Goal: Communication & Community: Answer question/provide support

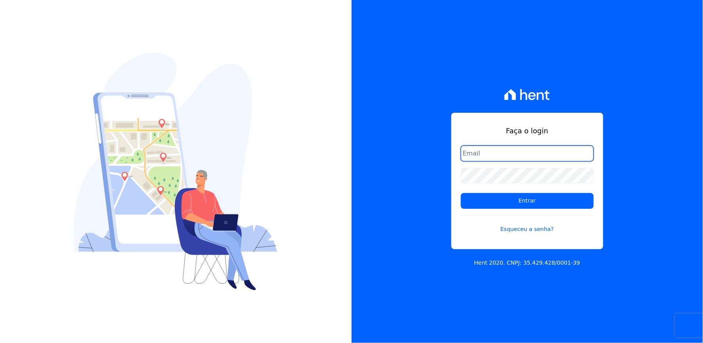
type input "[EMAIL_ADDRESS][DOMAIN_NAME]"
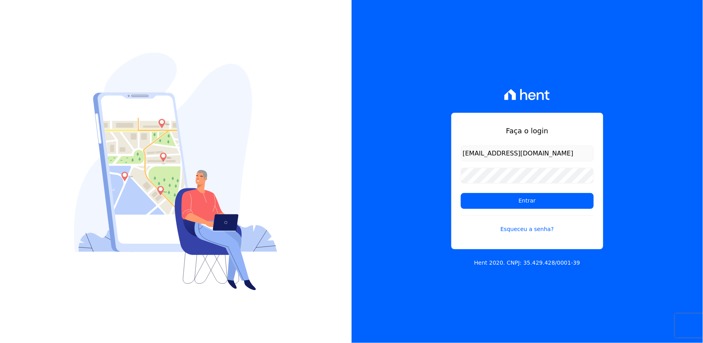
drag, startPoint x: 613, startPoint y: 34, endPoint x: 503, endPoint y: 23, distance: 110.6
click at [613, 34] on div "Faça o login thayna@graalengenharia.com.br Entrar Esqueceu a senha? Hent 2020. …" at bounding box center [528, 171] width 352 height 343
click at [488, 199] on input "Entrar" at bounding box center [527, 201] width 133 height 16
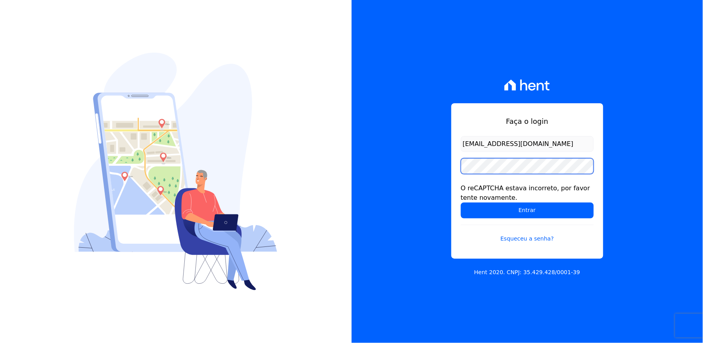
click at [240, 211] on div "Faça o login thayna@graalengenharia.com.br O reCAPTCHA estava incorreto, por fa…" at bounding box center [351, 171] width 703 height 343
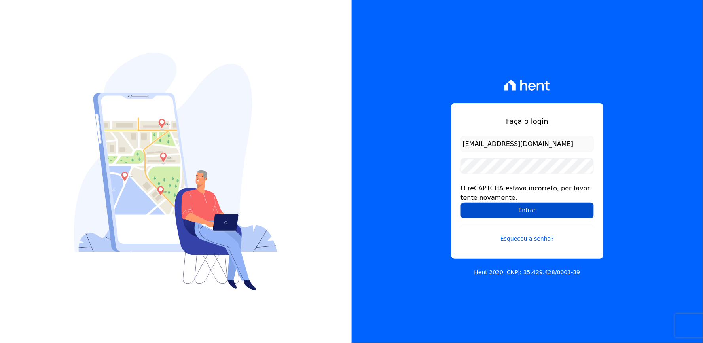
click at [495, 209] on input "Entrar" at bounding box center [527, 211] width 133 height 16
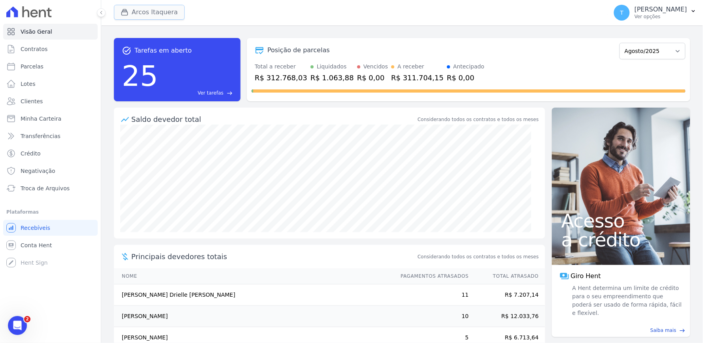
click at [149, 12] on button "Arcos Itaquera" at bounding box center [149, 12] width 71 height 15
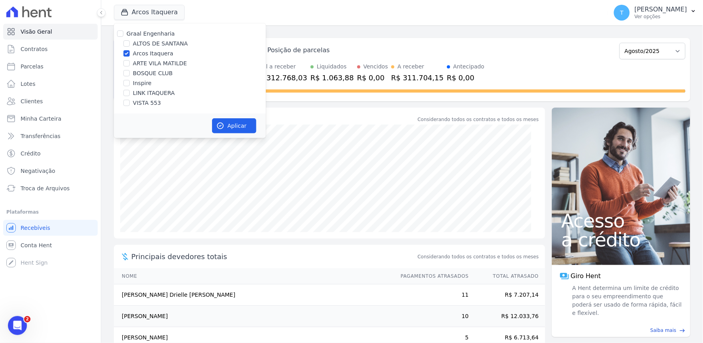
click at [143, 52] on label "Arcos Itaquera" at bounding box center [153, 53] width 40 height 8
click at [130, 52] on input "Arcos Itaquera" at bounding box center [126, 53] width 6 height 6
checkbox input "false"
click at [152, 73] on label "BOSQUE CLUB" at bounding box center [153, 73] width 40 height 8
click at [130, 73] on input "BOSQUE CLUB" at bounding box center [126, 73] width 6 height 6
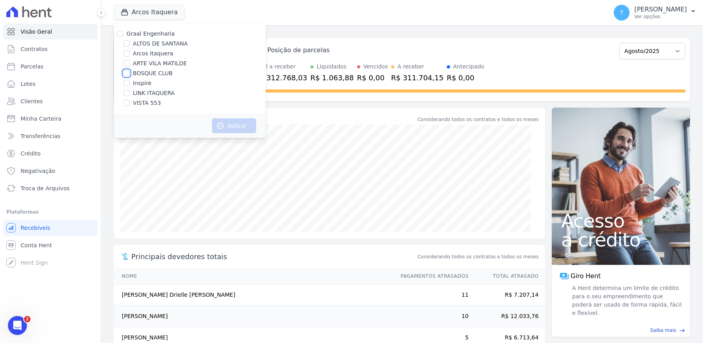
checkbox input "true"
click at [226, 123] on button "Aplicar" at bounding box center [234, 125] width 44 height 15
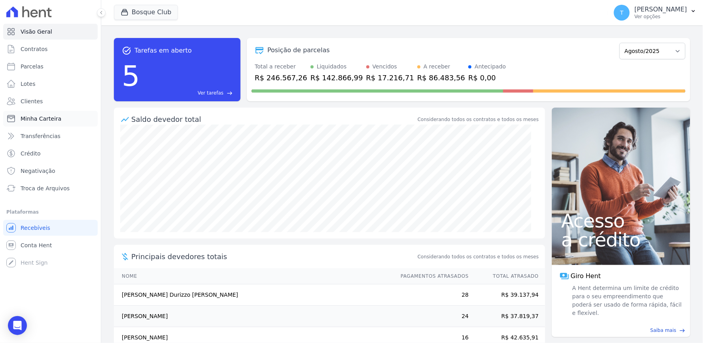
click at [44, 119] on span "Minha Carteira" at bounding box center [41, 119] width 41 height 8
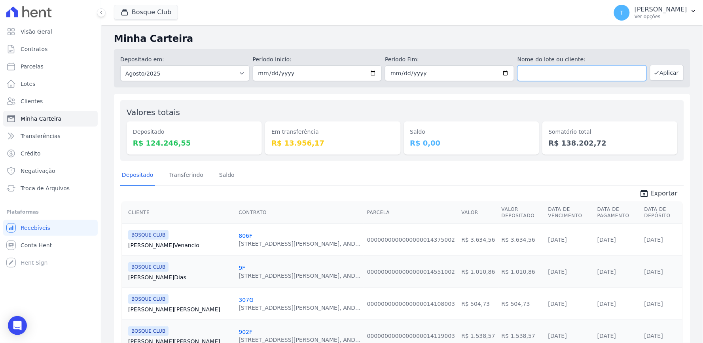
click at [537, 76] on input "text" at bounding box center [582, 73] width 129 height 16
type input "carlos apa"
click at [662, 73] on button "Aplicar" at bounding box center [667, 73] width 34 height 16
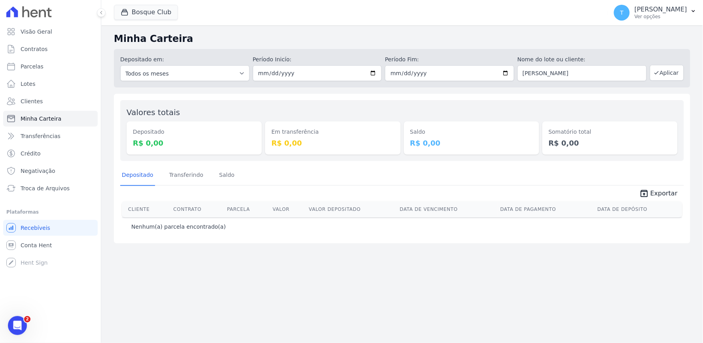
click at [578, 252] on div "Minha Carteira Depositado em: Todos os meses Julho/2023 Agosto/2023 Setembro/20…" at bounding box center [402, 184] width 602 height 318
click at [588, 274] on div "Minha Carteira Depositado em: Todos os meses Julho/2023 Agosto/2023 Setembro/20…" at bounding box center [402, 184] width 602 height 318
click at [457, 293] on div "Minha Carteira Depositado em: Todos os meses Julho/2023 Agosto/2023 Setembro/20…" at bounding box center [402, 184] width 602 height 318
click at [575, 69] on input "[PERSON_NAME]" at bounding box center [582, 73] width 129 height 16
type input "[PERSON_NAME]"
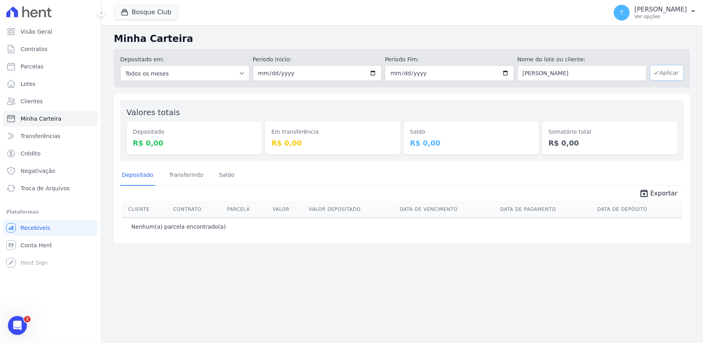
click at [658, 75] on icon "button" at bounding box center [657, 73] width 6 height 6
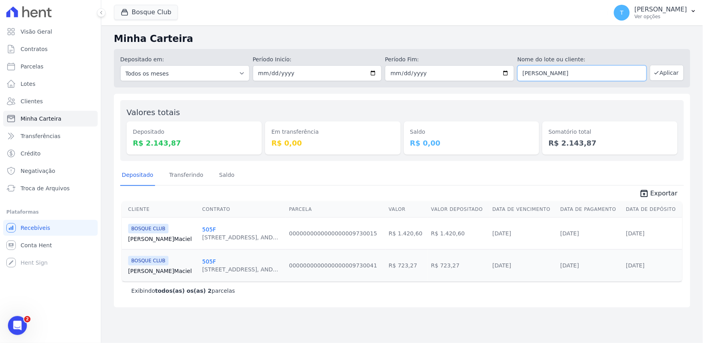
drag, startPoint x: 572, startPoint y: 76, endPoint x: 471, endPoint y: 84, distance: 101.2
click at [468, 86] on div "Depositado em: Todos os meses Julho/2023 Agosto/2023 Setembro/2023 Outubro/2023…" at bounding box center [402, 68] width 577 height 38
type input "tamires"
click at [674, 72] on button "Aplicar" at bounding box center [667, 73] width 34 height 16
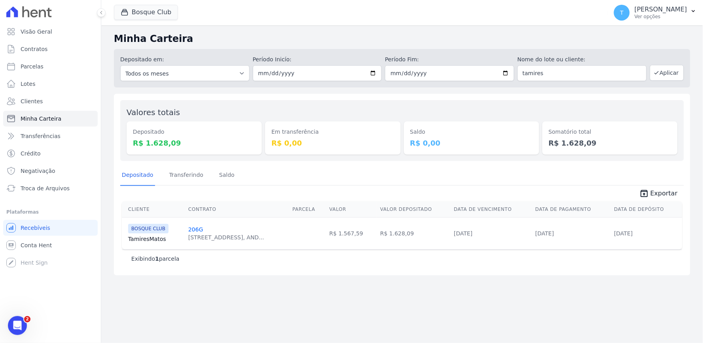
click at [573, 95] on div "Valores totais Depositado R$ 1.628,09 Em transferência R$ 0,00 [GEOGRAPHIC_DATA…" at bounding box center [402, 185] width 577 height 182
click at [156, 239] on link "Tamires Matos" at bounding box center [155, 239] width 54 height 8
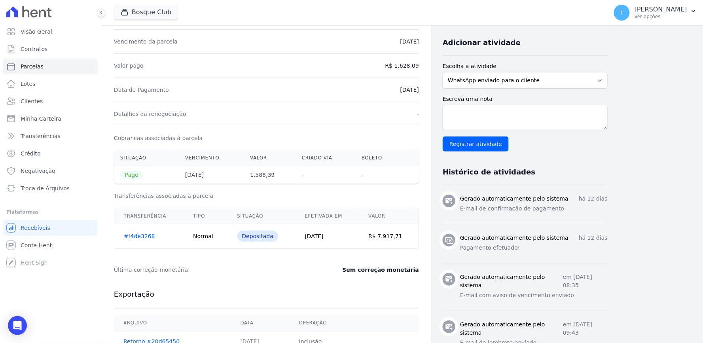
scroll to position [161, 0]
click at [128, 235] on link "#f4de3268" at bounding box center [139, 236] width 31 height 6
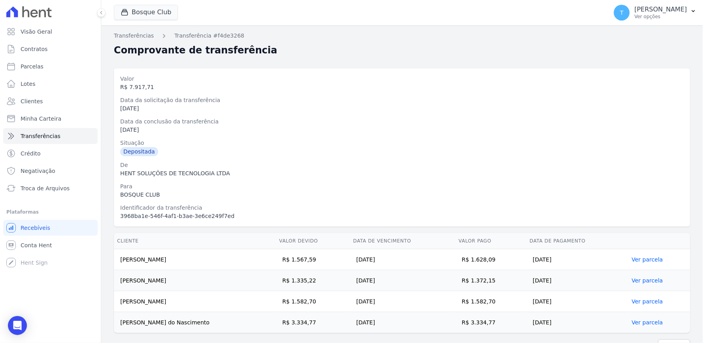
scroll to position [18, 0]
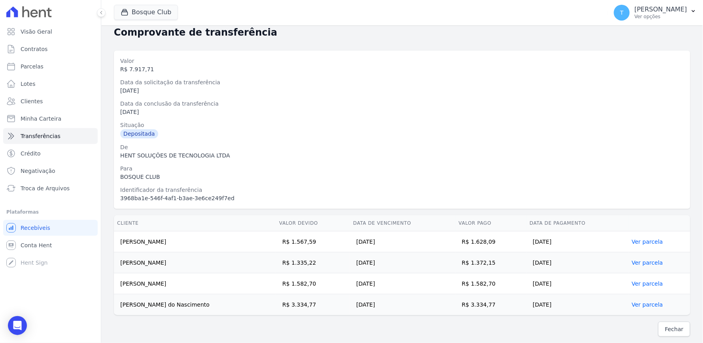
click at [644, 245] on link "Ver parcela" at bounding box center [647, 242] width 31 height 6
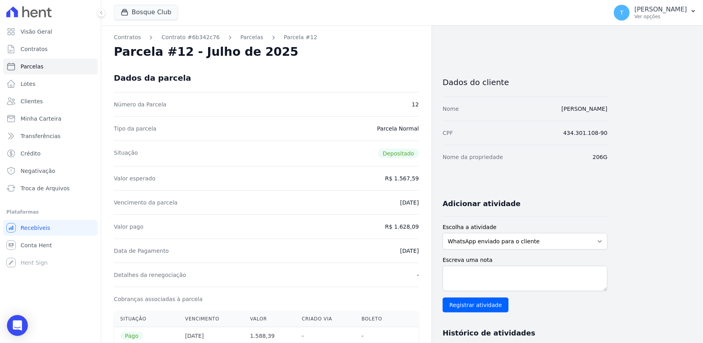
click at [21, 325] on icon "Open Intercom Messenger" at bounding box center [17, 326] width 9 height 10
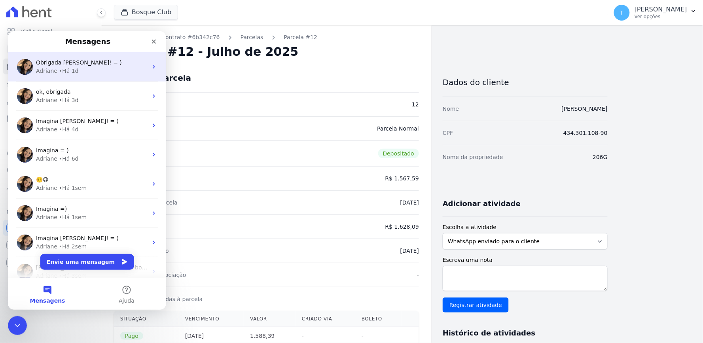
click at [101, 65] on div "Obrigada [PERSON_NAME]! = )" at bounding box center [92, 62] width 112 height 8
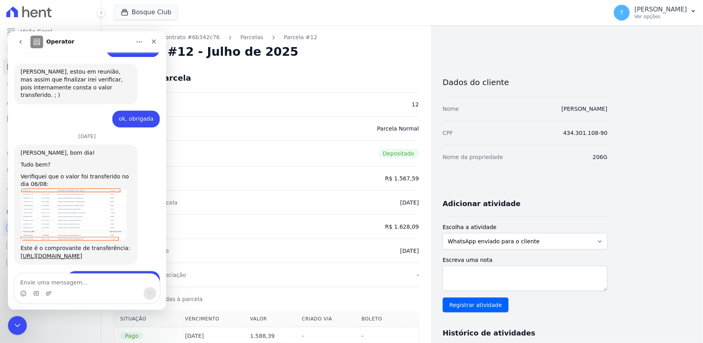
scroll to position [1427, 0]
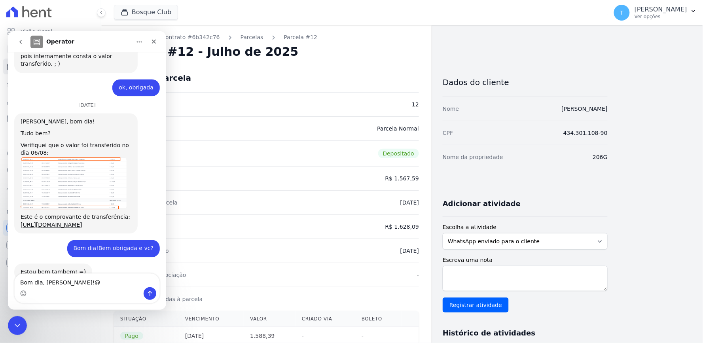
type textarea "Bom dia, [PERSON_NAME]!"
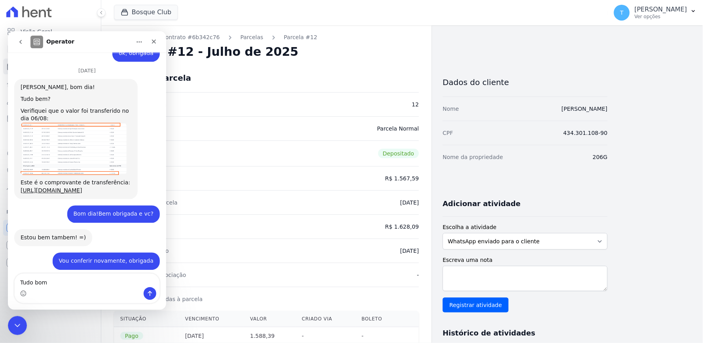
type textarea "Tudo bom?"
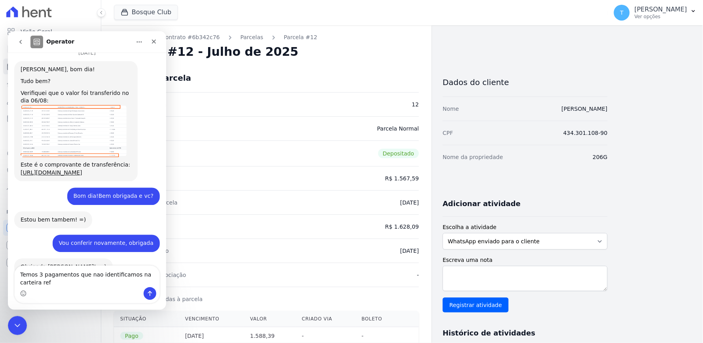
scroll to position [1487, 0]
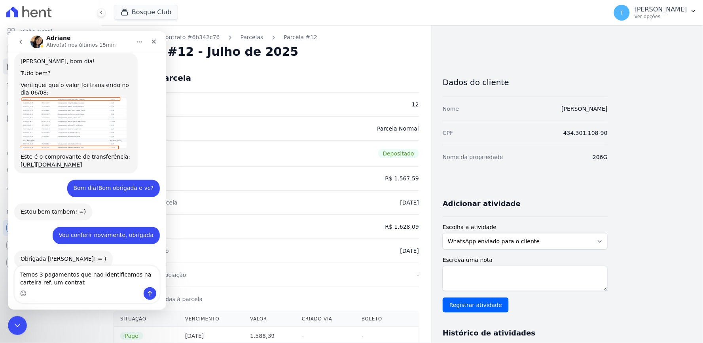
type textarea "Temos 3 pagamentos que nao identificamos na carteira ref. um contrato"
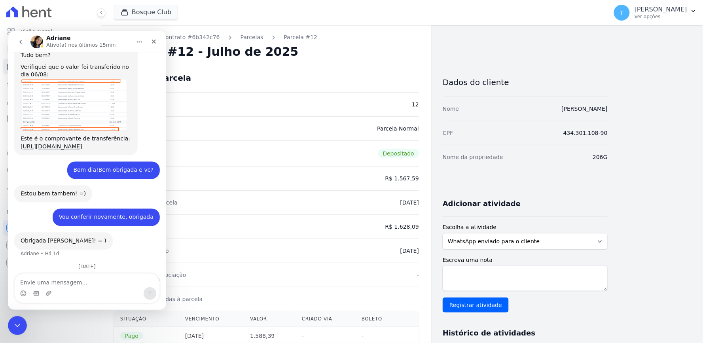
scroll to position [1588, 0]
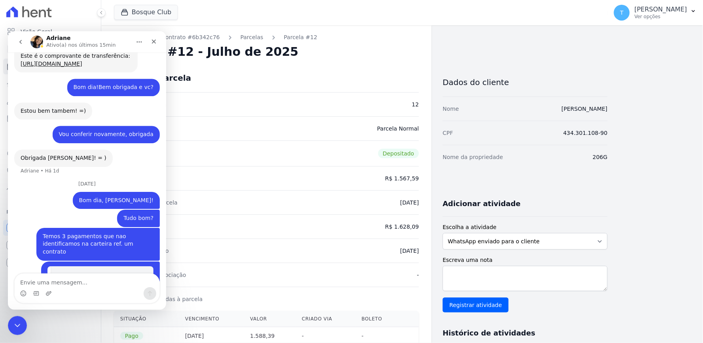
click at [320, 65] on div "Dados da parcela" at bounding box center [266, 78] width 305 height 28
drag, startPoint x: 215, startPoint y: 36, endPoint x: 169, endPoint y: 32, distance: 46.4
click at [169, 32] on div "Contratos Contrato #6b342c76 Parcelas Parcela #12 Parcela #12 - Julho de 2025 D…" at bounding box center [266, 326] width 330 height 603
click at [20, 43] on icon "go back" at bounding box center [20, 41] width 6 height 6
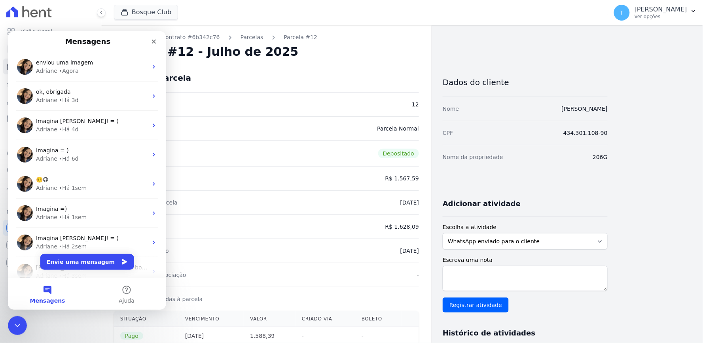
click at [361, 51] on div "Parcela #12 - Julho de 2025" at bounding box center [266, 52] width 305 height 14
click at [16, 322] on icon "Encerramento do Messenger da Intercom" at bounding box center [15, 324] width 9 height 9
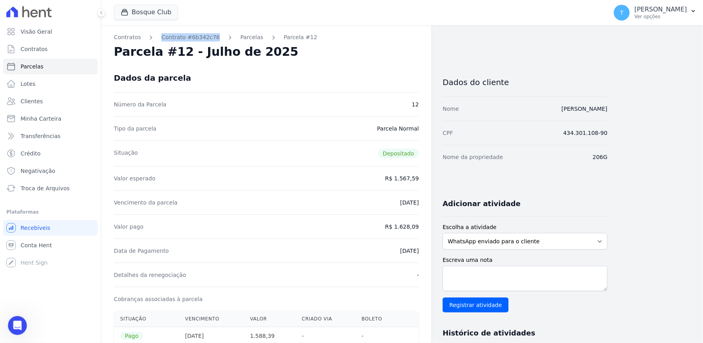
drag, startPoint x: 156, startPoint y: 40, endPoint x: 211, endPoint y: 35, distance: 54.8
click at [211, 35] on ol "Contratos Contrato #6b342c76 Parcelas Parcela #12" at bounding box center [215, 37] width 203 height 8
copy link "Contrato #6b342c76"
click at [16, 315] on div "Abertura do Messenger da Intercom" at bounding box center [16, 324] width 26 height 26
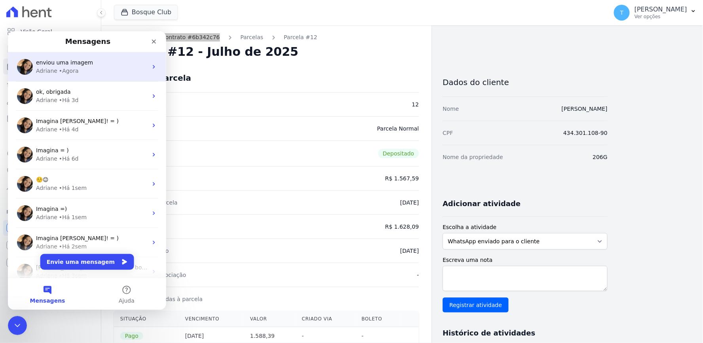
click at [70, 68] on div "• Agora" at bounding box center [69, 70] width 20 height 8
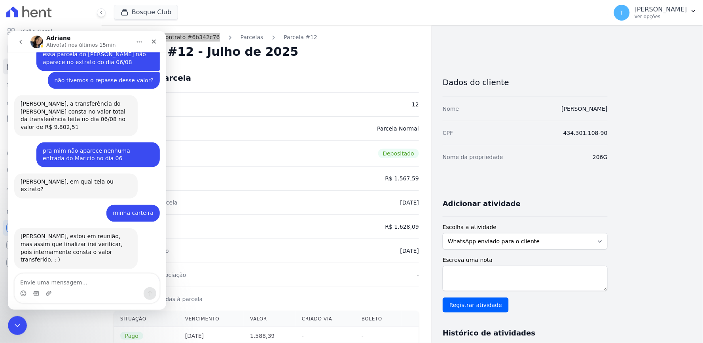
scroll to position [1588, 0]
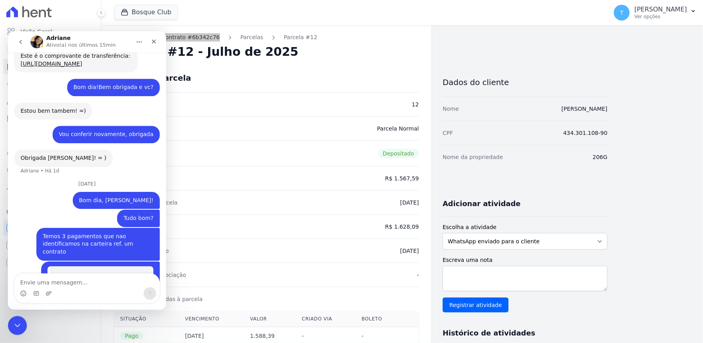
type textarea "Contrato #6b342c76"
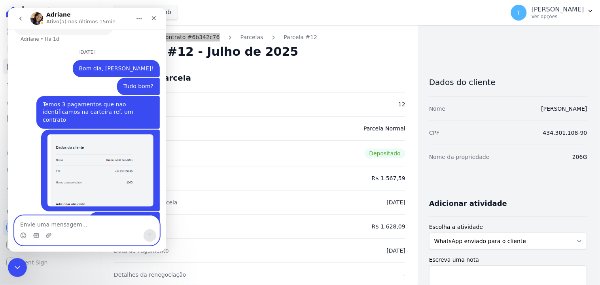
scroll to position [1795, 0]
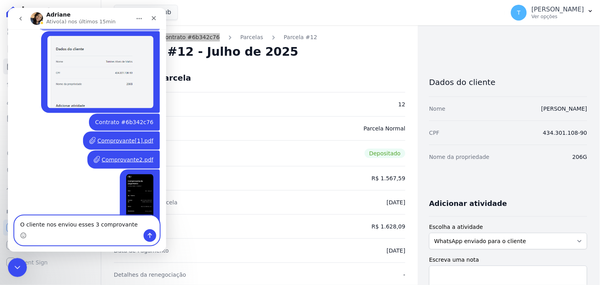
type textarea "O cliente nos enviou esses 3 comprovantes"
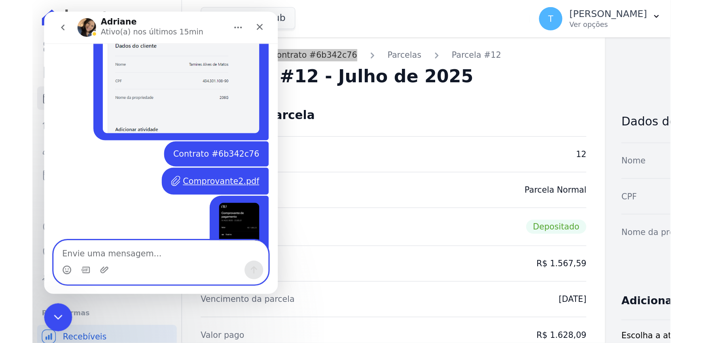
scroll to position [1778, 0]
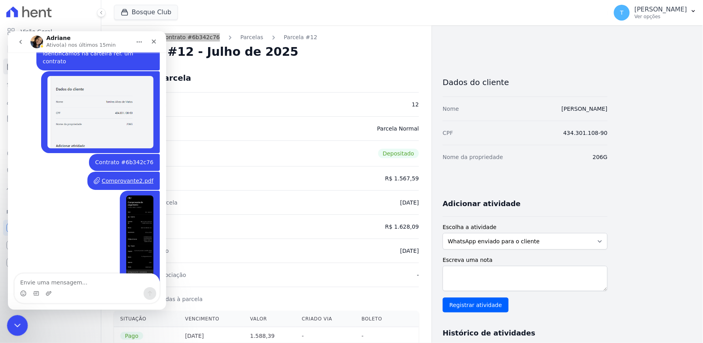
click at [17, 320] on icon "Encerramento do Messenger da Intercom" at bounding box center [15, 324] width 9 height 9
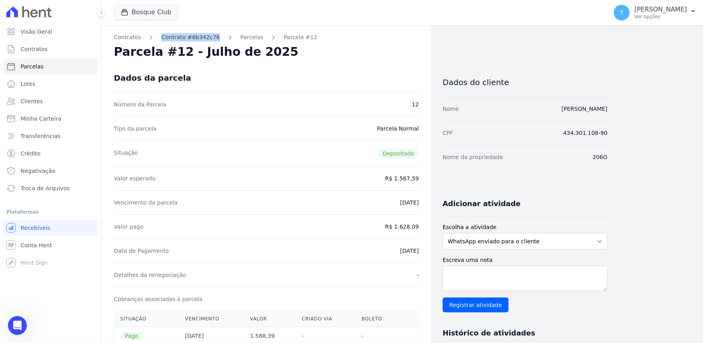
click at [204, 40] on link "Contrato #6b342c76" at bounding box center [190, 37] width 58 height 8
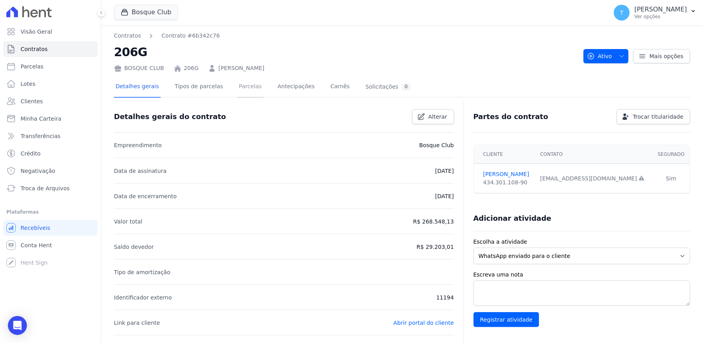
click at [247, 89] on link "Parcelas" at bounding box center [250, 87] width 26 height 21
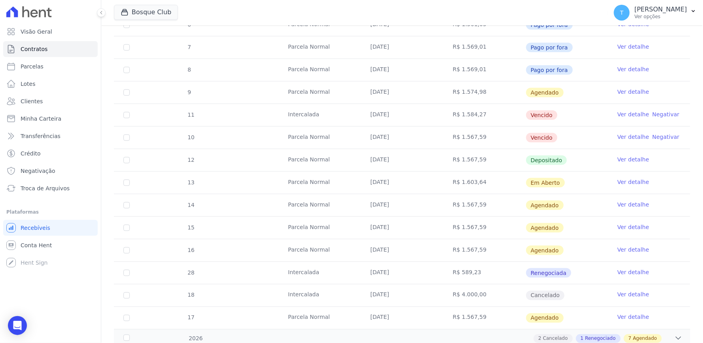
scroll to position [179, 0]
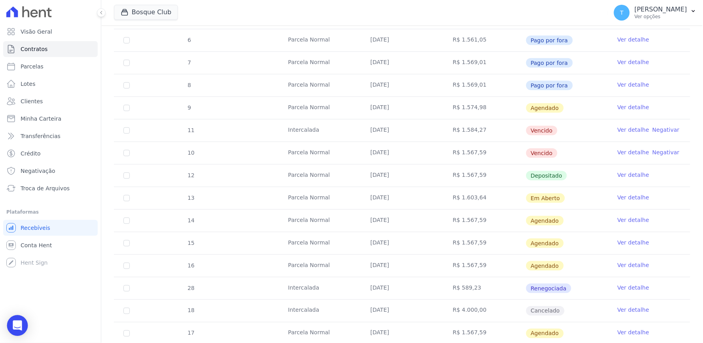
click at [17, 324] on icon "Open Intercom Messenger" at bounding box center [17, 326] width 9 height 10
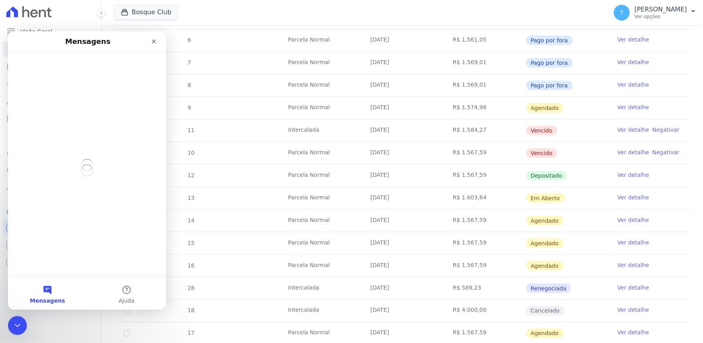
scroll to position [0, 0]
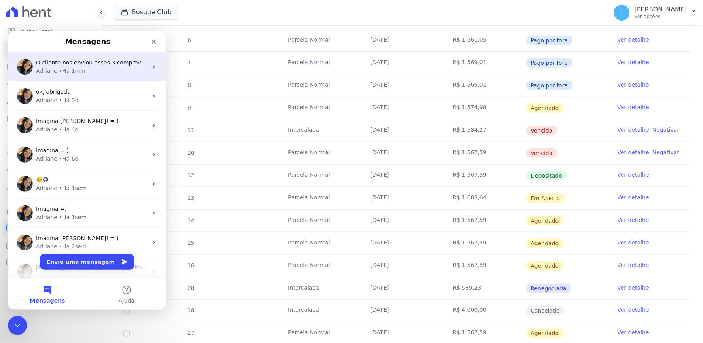
click at [101, 73] on div "Adriane • Há 1min" at bounding box center [92, 70] width 112 height 8
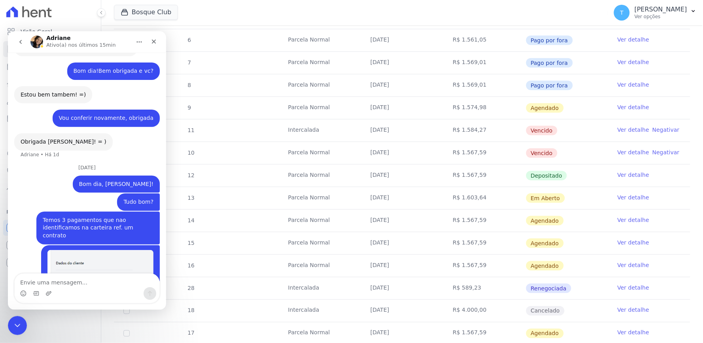
scroll to position [1778, 0]
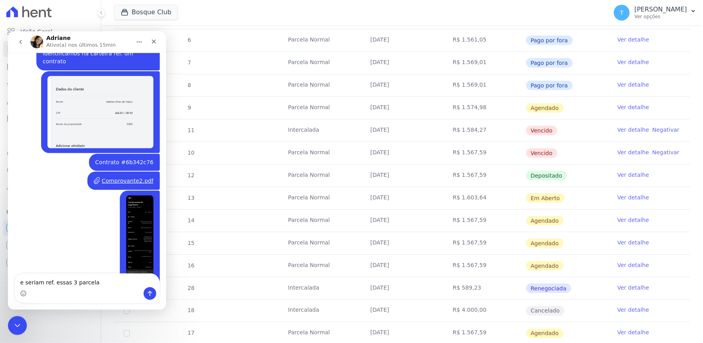
type textarea "e seriam ref. essas 3 parcelas"
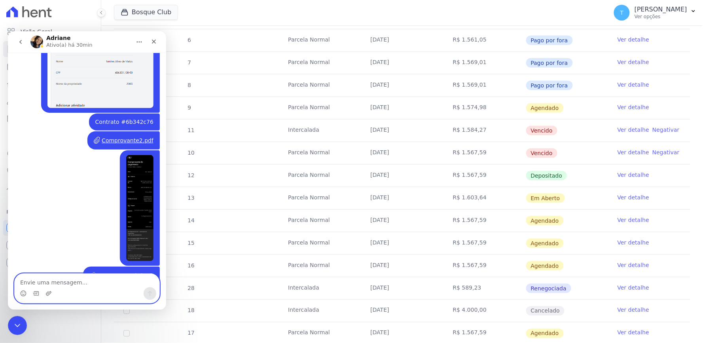
scroll to position [0, 0]
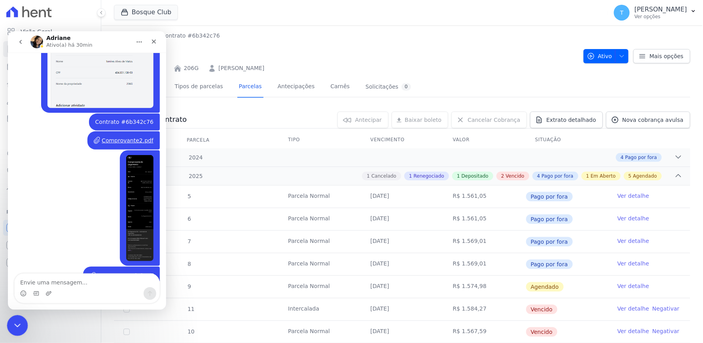
click at [17, 321] on icon "Encerramento do Messenger da Intercom" at bounding box center [15, 324] width 9 height 9
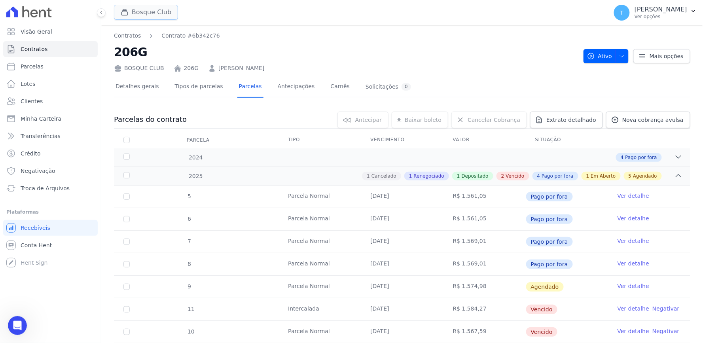
click at [137, 9] on button "Bosque Club" at bounding box center [146, 12] width 64 height 15
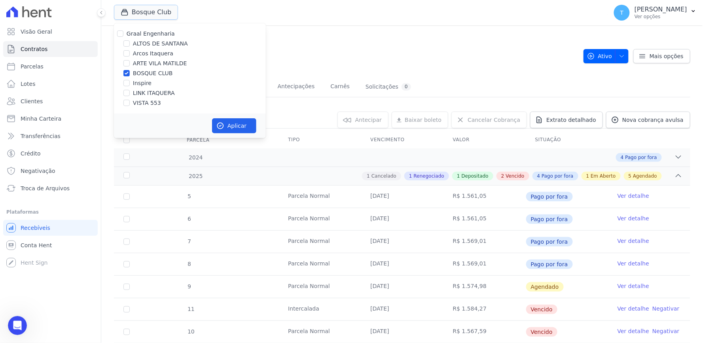
scroll to position [1819, 0]
click at [142, 72] on label "BOSQUE CLUB" at bounding box center [153, 73] width 40 height 8
click at [130, 72] on input "BOSQUE CLUB" at bounding box center [126, 73] width 6 height 6
checkbox input "false"
click at [144, 64] on label "ARTE VILA MATILDE" at bounding box center [160, 63] width 54 height 8
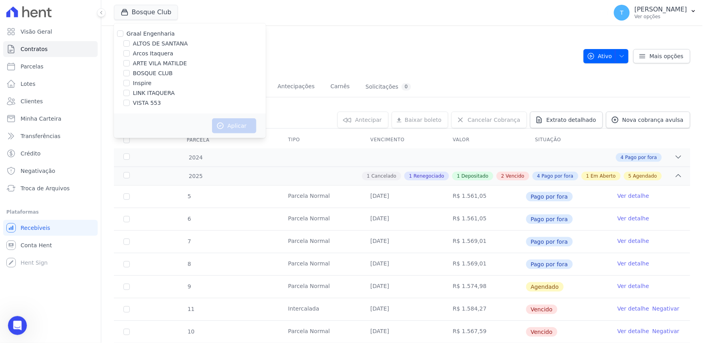
click at [130, 64] on input "ARTE VILA MATILDE" at bounding box center [126, 63] width 6 height 6
checkbox input "true"
click at [221, 124] on icon "button" at bounding box center [220, 126] width 8 height 8
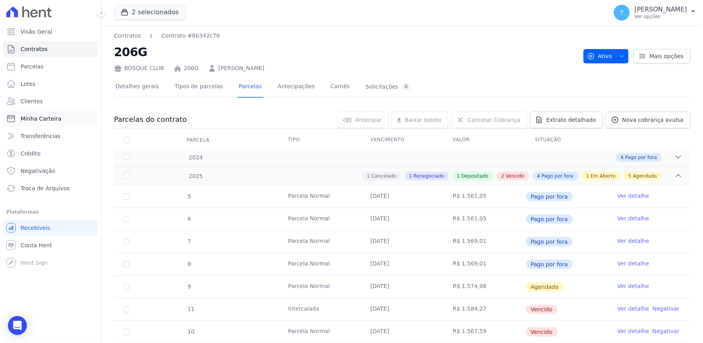
click at [57, 115] on span "Minha Carteira" at bounding box center [41, 119] width 41 height 8
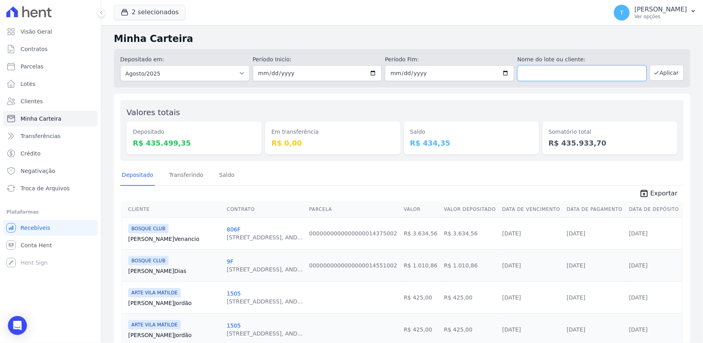
click at [560, 74] on input "text" at bounding box center [582, 73] width 129 height 16
type input "larese"
click at [651, 78] on button "Aplicar" at bounding box center [667, 73] width 34 height 16
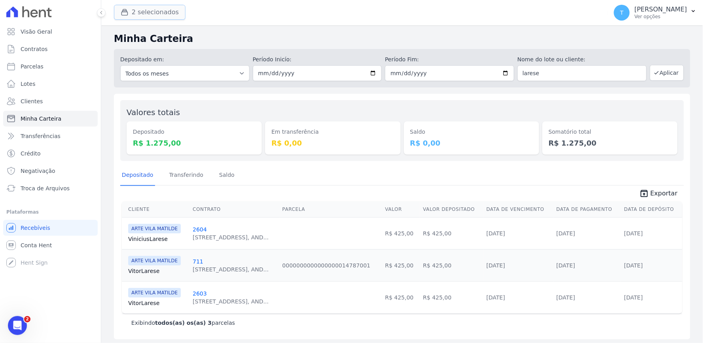
click at [159, 19] on button "2 selecionados" at bounding box center [150, 12] width 72 height 15
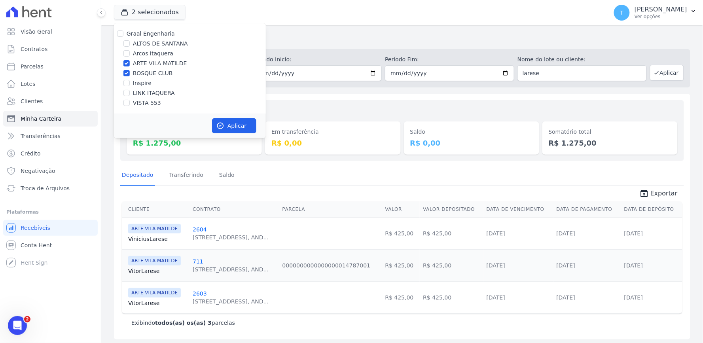
click at [147, 40] on label "ALTOS DE SANTANA" at bounding box center [160, 44] width 55 height 8
click at [130, 40] on input "ALTOS DE SANTANA" at bounding box center [126, 43] width 6 height 6
checkbox input "true"
click at [137, 31] on label "Graal Engenharia" at bounding box center [151, 33] width 48 height 6
click at [123, 31] on input "Graal Engenharia" at bounding box center [120, 33] width 6 height 6
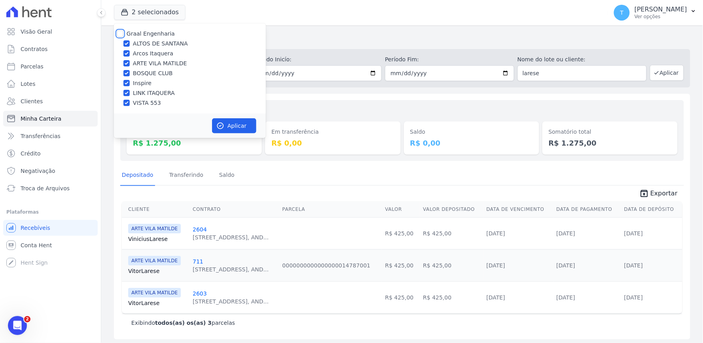
checkbox input "true"
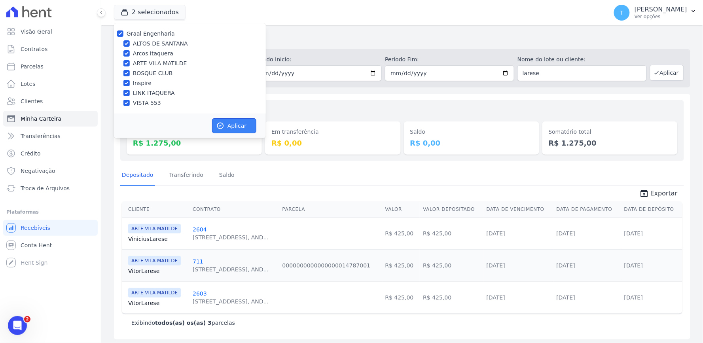
click at [249, 129] on button "Aplicar" at bounding box center [234, 125] width 44 height 15
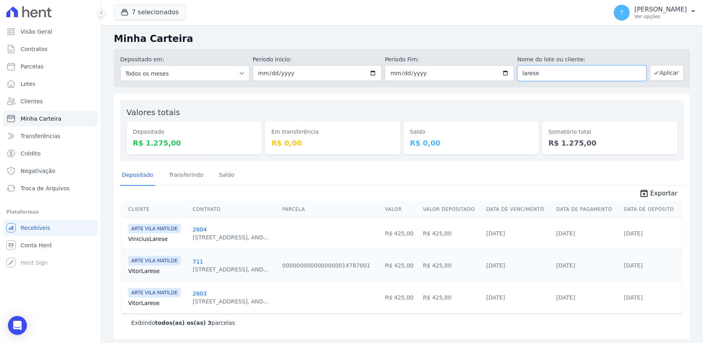
click at [549, 68] on input "larese" at bounding box center [582, 73] width 129 height 16
click at [37, 49] on span "Contratos" at bounding box center [34, 49] width 27 height 8
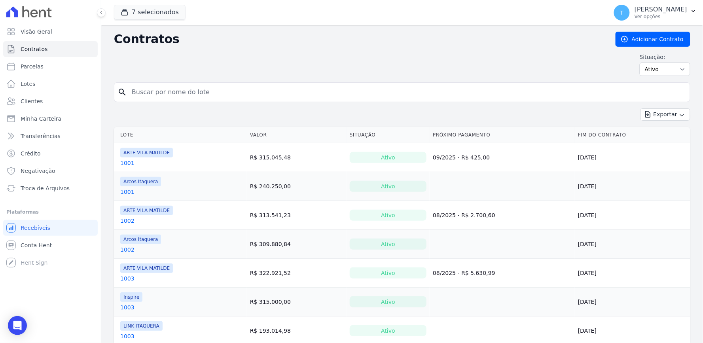
click at [160, 91] on input "search" at bounding box center [407, 92] width 560 height 16
paste input "João Santos Lopes Filho"
type input "João Santos Lopes Filho"
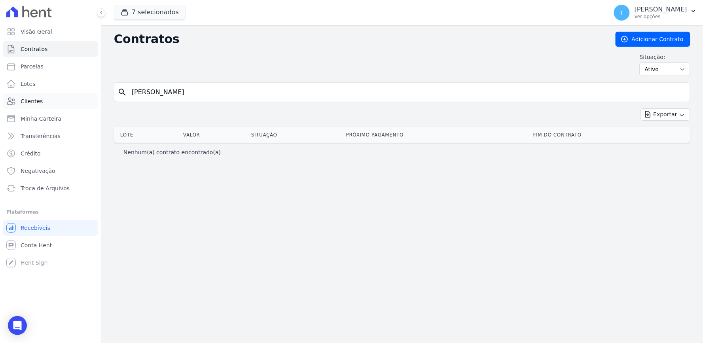
drag, startPoint x: 214, startPoint y: 92, endPoint x: 85, endPoint y: 108, distance: 130.4
click at [85, 108] on div "Visão Geral Contratos Parcelas Lotes Clientes Minha Carteira Transferências Cré…" at bounding box center [351, 171] width 703 height 343
type input "406"
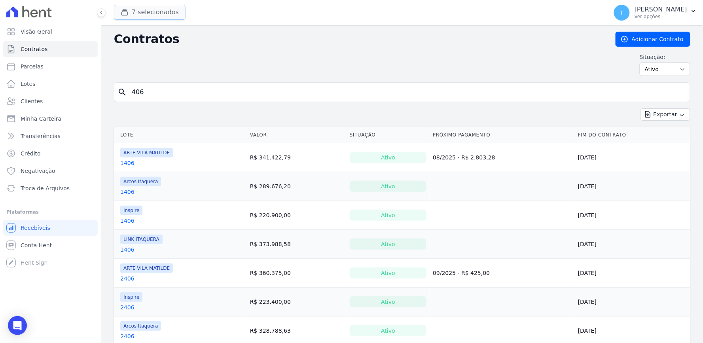
click at [125, 14] on icon "button" at bounding box center [125, 12] width 8 height 8
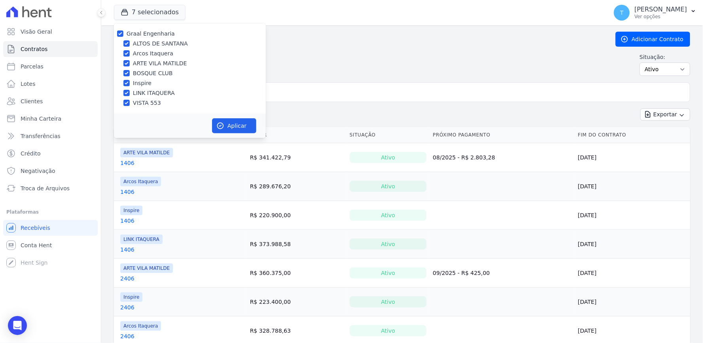
click at [397, 59] on div "Situação: Ativo Todos Pausado Distratado Rascunho Expirado Encerrado" at bounding box center [402, 64] width 577 height 23
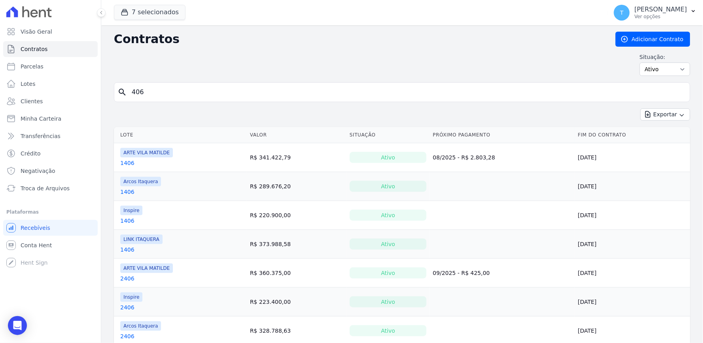
click at [176, 93] on input "406" at bounding box center [407, 92] width 560 height 16
type input "4"
type input "gabriela"
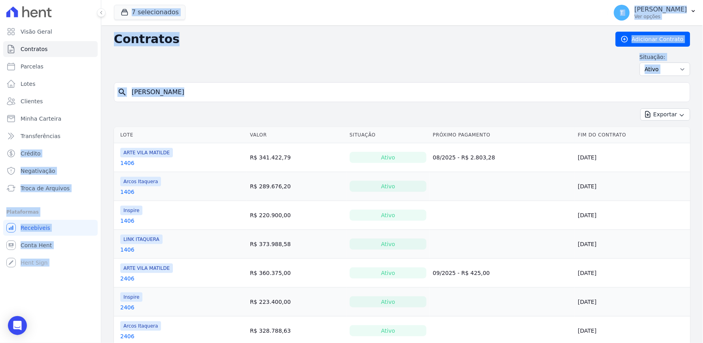
drag, startPoint x: 177, startPoint y: 123, endPoint x: 108, endPoint y: 110, distance: 70.5
click at [91, 129] on div "Visão Geral Contratos Parcelas Lotes Clientes Minha Carteira Transferências Cré…" at bounding box center [351, 171] width 703 height 343
click at [158, 101] on div "search gabriela" at bounding box center [402, 92] width 577 height 20
click at [170, 89] on input "gabriela" at bounding box center [407, 92] width 560 height 16
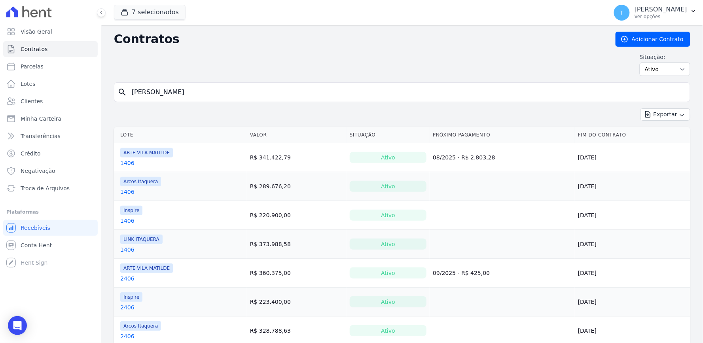
drag, startPoint x: 160, startPoint y: 92, endPoint x: 121, endPoint y: 97, distance: 39.9
click at [107, 97] on div "Contratos Adicionar Contrato Situação: Ativo Todos Pausado Distratado Rascunho …" at bounding box center [402, 269] width 602 height 489
type input "1108"
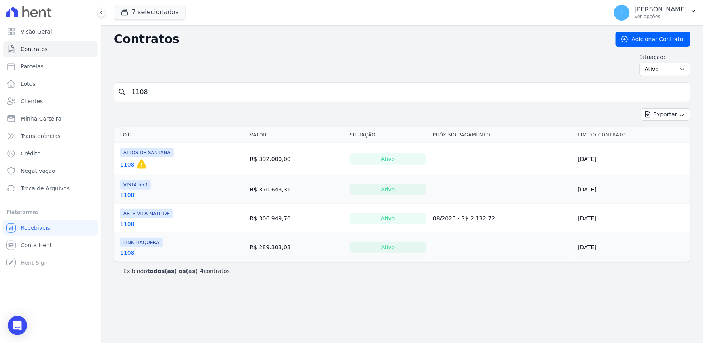
click at [127, 222] on link "1108" at bounding box center [127, 224] width 14 height 8
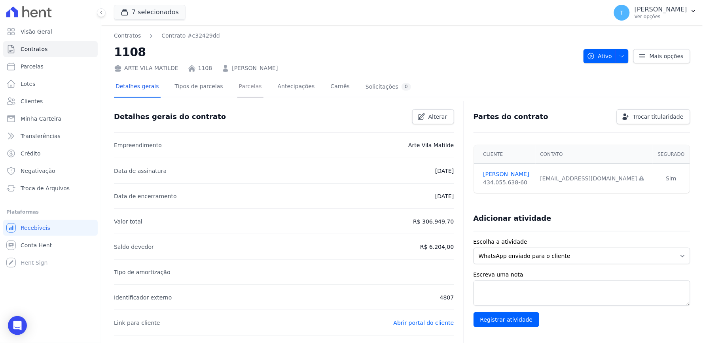
click at [237, 92] on link "Parcelas" at bounding box center [250, 87] width 26 height 21
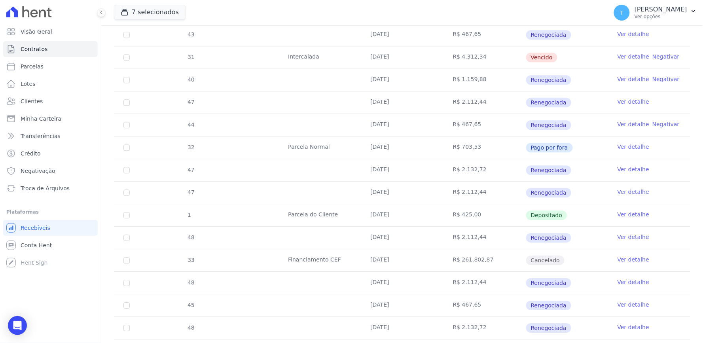
scroll to position [548, 0]
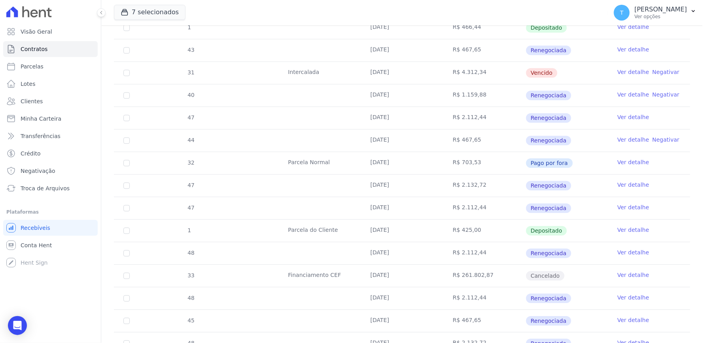
click at [619, 115] on link "Ver detalhe" at bounding box center [634, 117] width 32 height 8
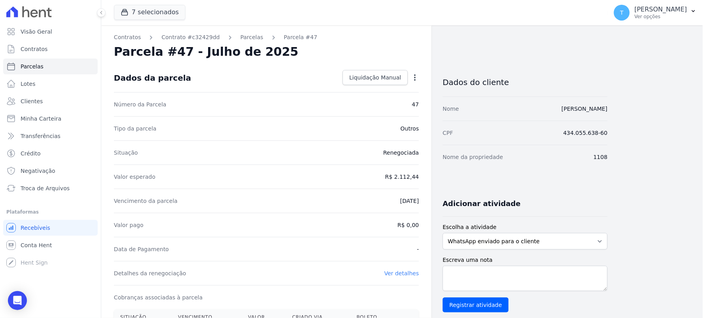
click at [649, 199] on div "Contratos Contrato #c32429dd Parcelas Parcela #47 Parcela #47 - Julho de 2025 D…" at bounding box center [395, 278] width 589 height 507
click at [17, 298] on icon "Open Intercom Messenger" at bounding box center [17, 301] width 9 height 10
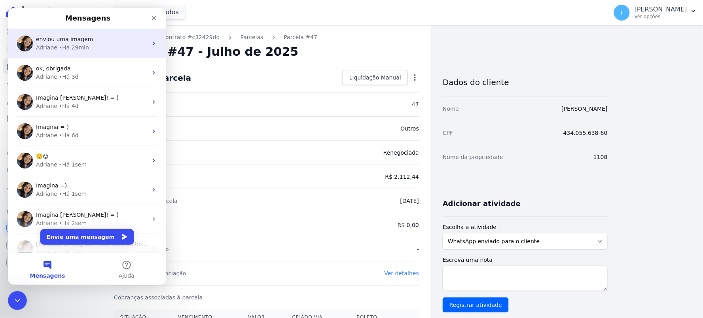
click at [88, 41] on div "enviou uma imagem" at bounding box center [92, 39] width 112 height 8
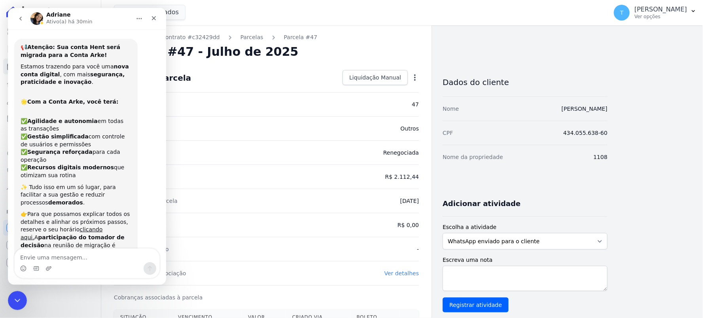
click at [199, 9] on div "7 selecionados Graal Engenharia ALTOS DE SANTANA Arcos Itaquera ARTE VILA MATIL…" at bounding box center [359, 13] width 491 height 26
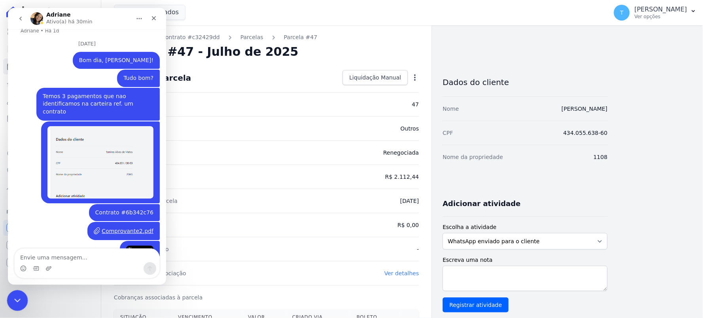
scroll to position [1802, 0]
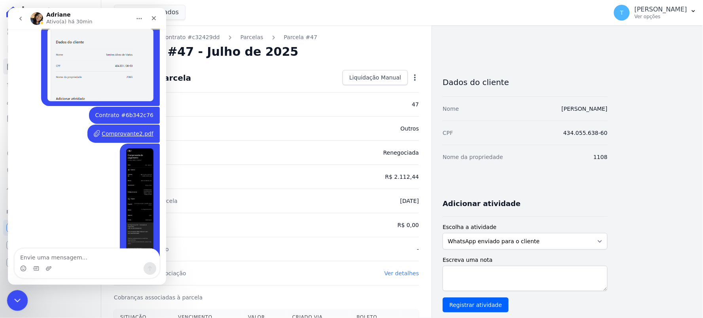
click at [15, 302] on icon "Encerramento do Messenger da Intercom" at bounding box center [15, 299] width 9 height 9
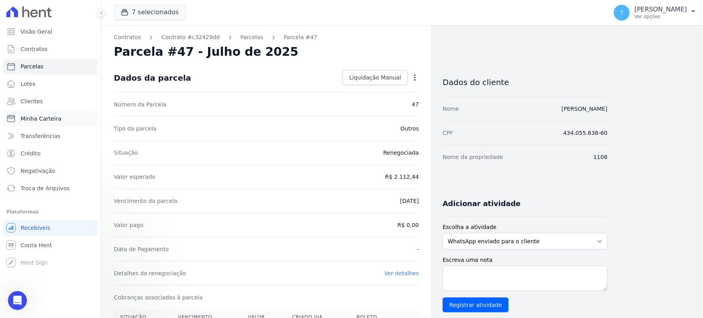
click at [36, 121] on span "Minha Carteira" at bounding box center [41, 119] width 41 height 8
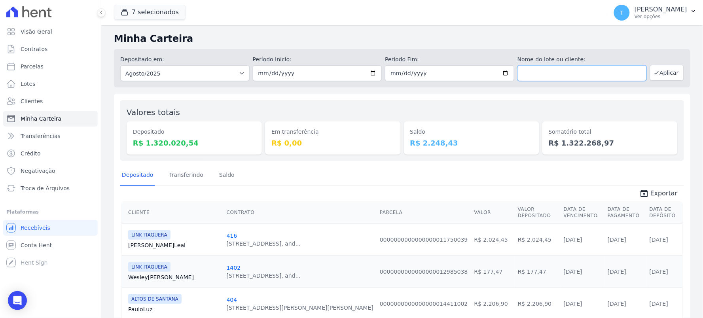
drag, startPoint x: 547, startPoint y: 72, endPoint x: 552, endPoint y: 70, distance: 5.0
click at [547, 72] on input "text" at bounding box center [582, 73] width 129 height 16
type input "[PERSON_NAME]"
click at [663, 82] on div "Depositado em: Todos os meses Julho/2017 Agosto/2017 Setembro/2017 Outubro/2017…" at bounding box center [402, 68] width 577 height 38
click at [659, 69] on button "Aplicar" at bounding box center [667, 73] width 34 height 16
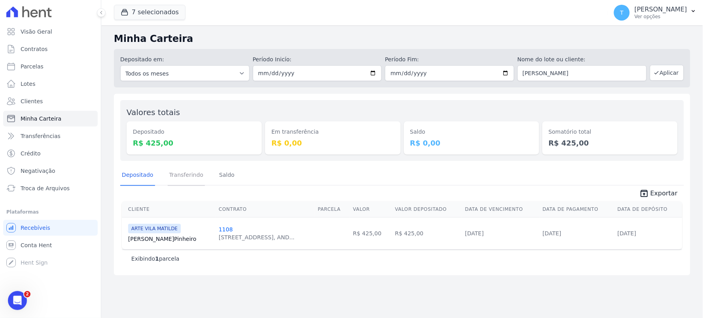
click at [189, 176] on link "Transferindo" at bounding box center [187, 175] width 38 height 21
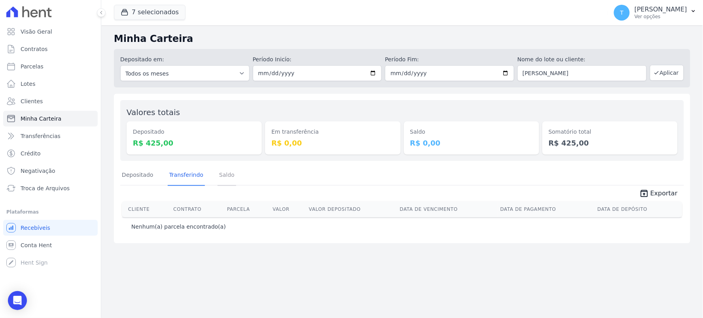
click at [219, 177] on link "Saldo" at bounding box center [227, 175] width 19 height 21
click at [23, 302] on div "Open Intercom Messenger" at bounding box center [17, 300] width 21 height 21
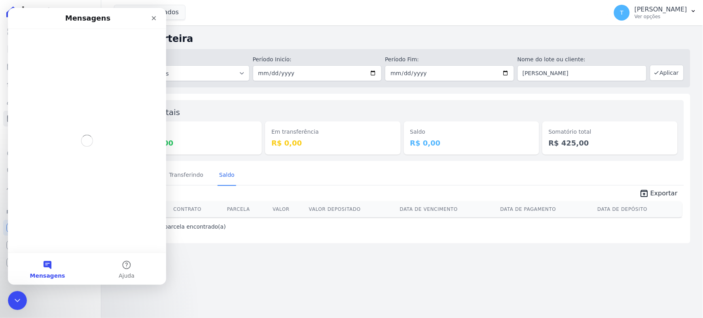
click at [235, 187] on span "unarchive Exportar" at bounding box center [402, 193] width 564 height 14
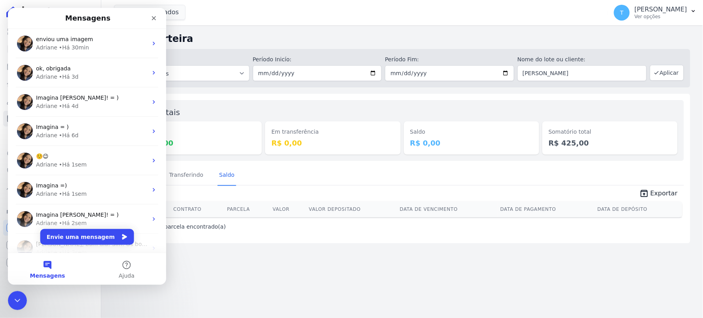
click at [226, 279] on div "Minha Carteira Depositado em: Todos os meses Julho/2017 Agosto/2017 Setembro/20…" at bounding box center [402, 171] width 602 height 293
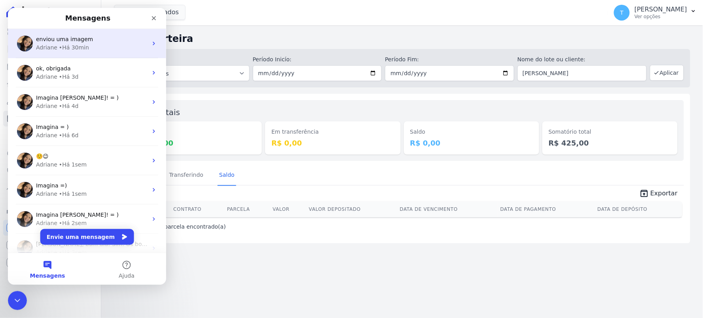
click at [65, 42] on span "enviou uma imagem" at bounding box center [64, 39] width 57 height 6
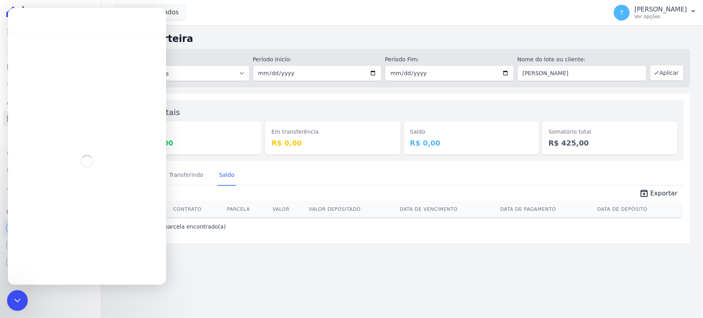
drag, startPoint x: 17, startPoint y: 305, endPoint x: 145, endPoint y: 529, distance: 257.5
click at [17, 306] on div "Encerramento do Messenger da Intercom" at bounding box center [16, 299] width 19 height 19
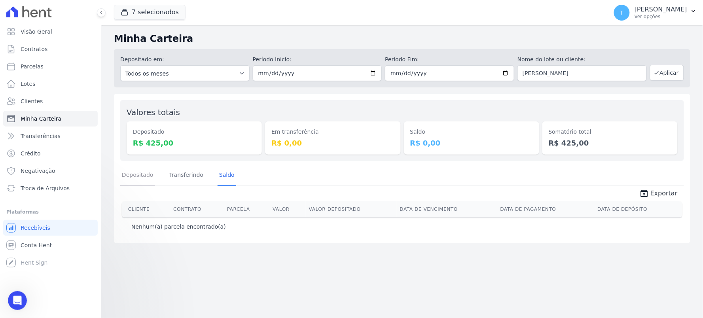
click at [149, 176] on link "Depositado" at bounding box center [137, 175] width 35 height 21
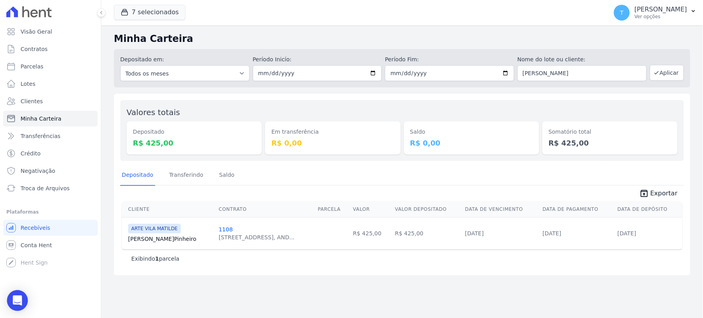
click at [14, 301] on icon "Open Intercom Messenger" at bounding box center [17, 301] width 9 height 10
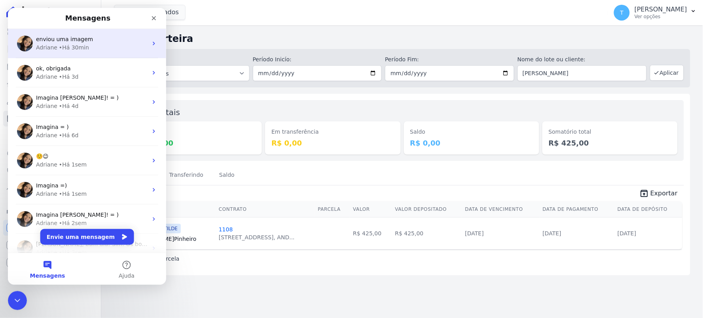
click at [96, 46] on div "[PERSON_NAME] • Há 30min" at bounding box center [92, 47] width 112 height 8
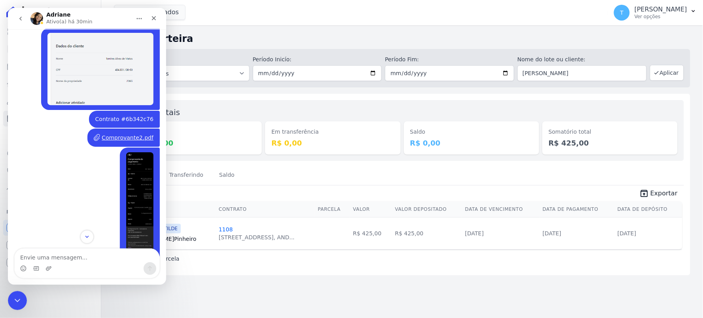
scroll to position [1821, 0]
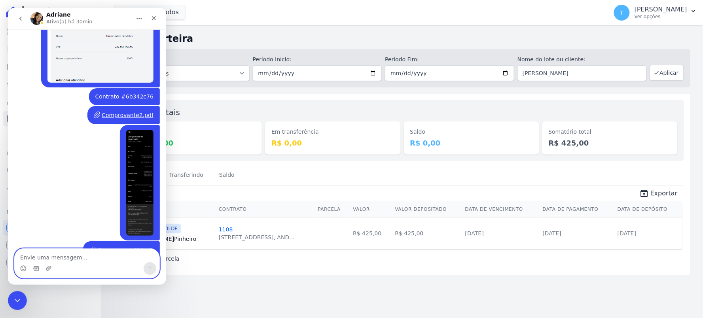
click at [68, 258] on textarea "Envie uma mensagem..." at bounding box center [86, 255] width 145 height 13
type textarea "B"
type textarea "Aproveitando, temos outro caso do mesmo teor"
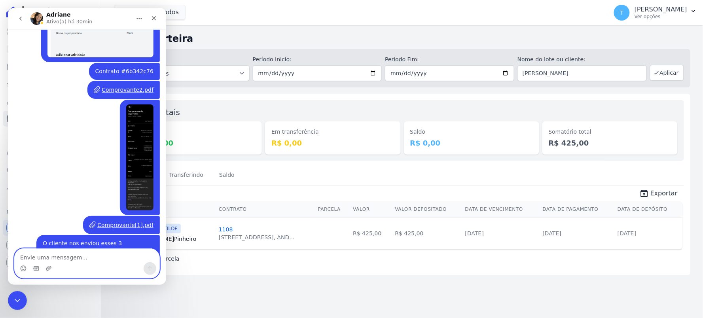
paste textarea "Envie uma mensagem..."
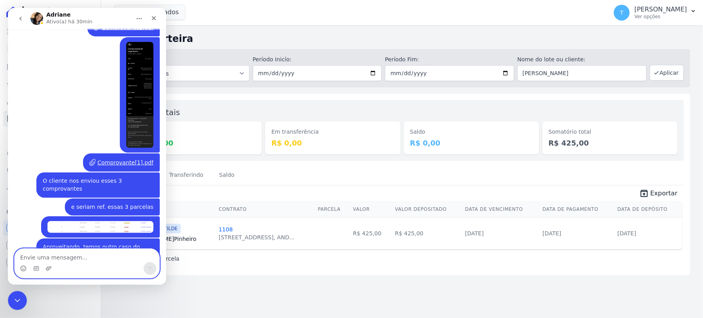
scroll to position [1929, 0]
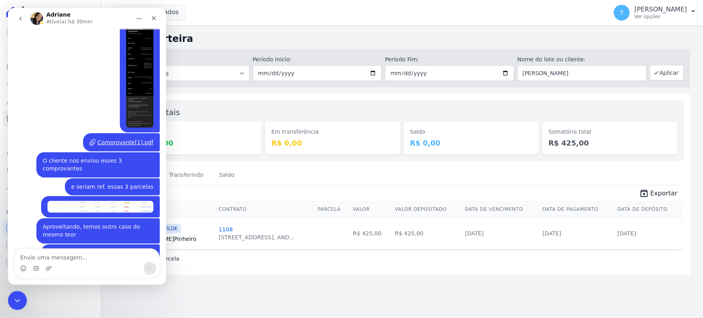
click at [232, 266] on div "Exibindo 1 parcela" at bounding box center [402, 259] width 561 height 18
click at [19, 303] on icon "Encerramento do Messenger da Intercom" at bounding box center [15, 299] width 9 height 9
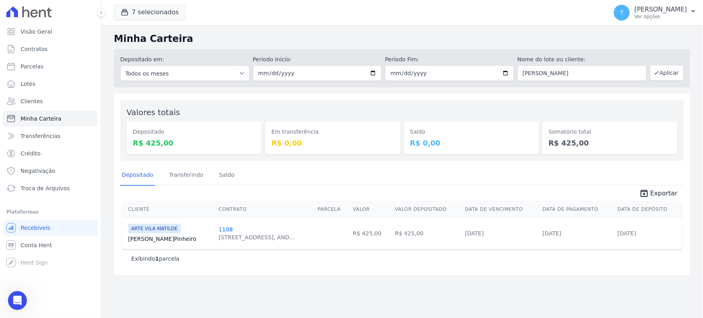
scroll to position [1375, 0]
click at [141, 241] on link "[PERSON_NAME] Pinheiro" at bounding box center [170, 239] width 84 height 8
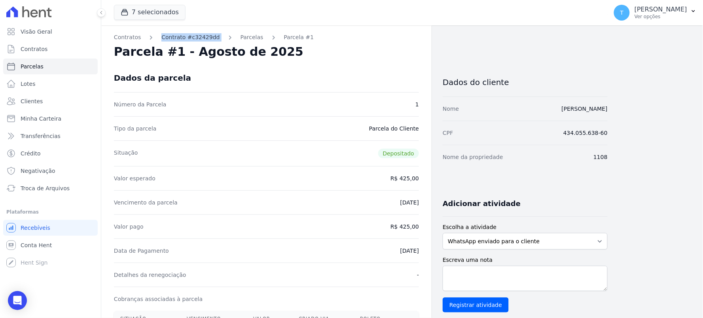
drag, startPoint x: 216, startPoint y: 36, endPoint x: 159, endPoint y: 41, distance: 57.2
click at [159, 41] on ol "Contratos Contrato #c32429dd [GEOGRAPHIC_DATA] Parcela #1" at bounding box center [214, 37] width 200 height 8
copy ol "Contrato #c32429dd"
click at [16, 298] on icon "Open Intercom Messenger" at bounding box center [17, 301] width 9 height 10
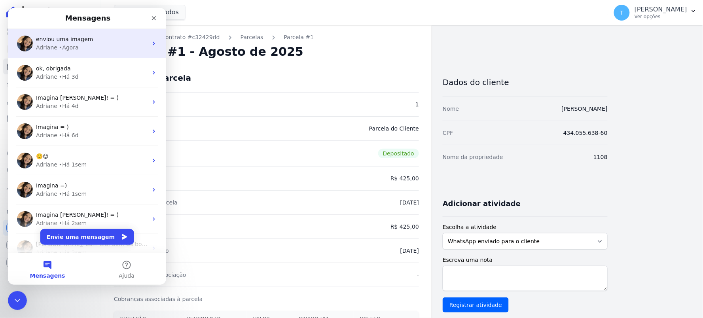
click at [76, 47] on div "Adriane • Agora" at bounding box center [92, 47] width 112 height 8
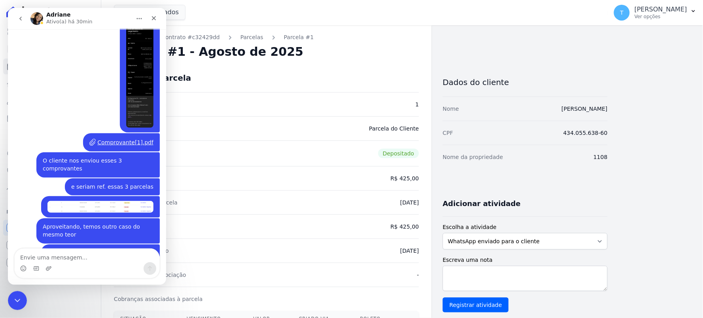
type textarea "Contrato #c32429dd"
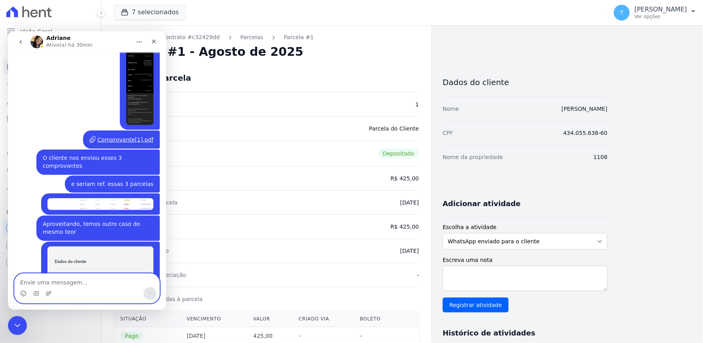
scroll to position [1953, 0]
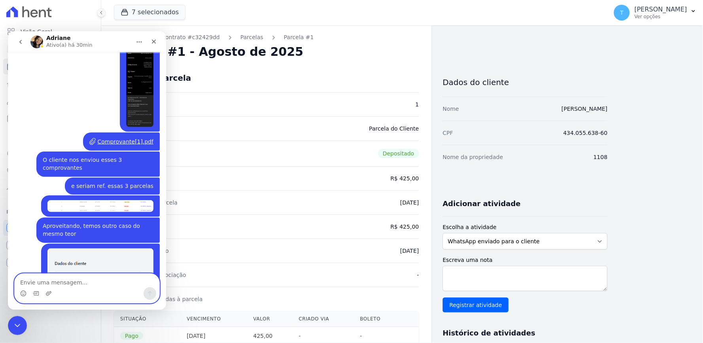
click at [46, 281] on textarea "Envie uma mensagem..." at bounding box center [86, 279] width 145 height 13
click at [49, 292] on icon "Upload do anexo" at bounding box center [49, 293] width 6 height 4
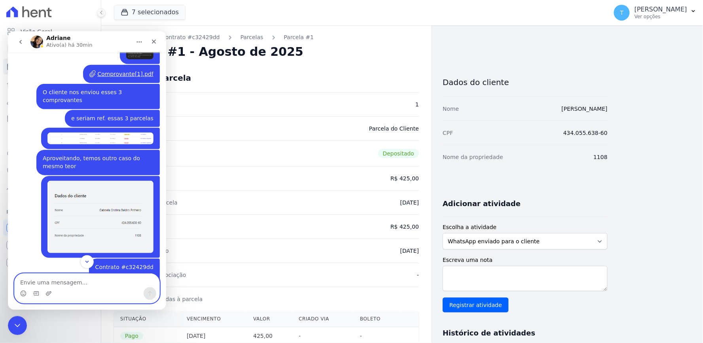
scroll to position [2025, 0]
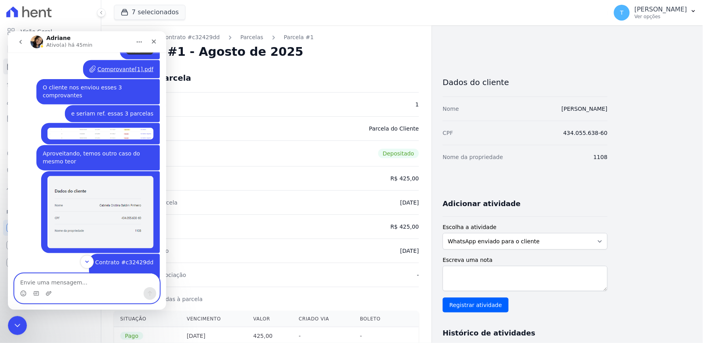
drag, startPoint x: 89, startPoint y: 284, endPoint x: 90, endPoint y: 277, distance: 7.6
click at [89, 284] on textarea "Envie uma mensagem..." at bounding box center [86, 279] width 145 height 13
type textarea "Sabemos o porque isso está ocorrendo?"
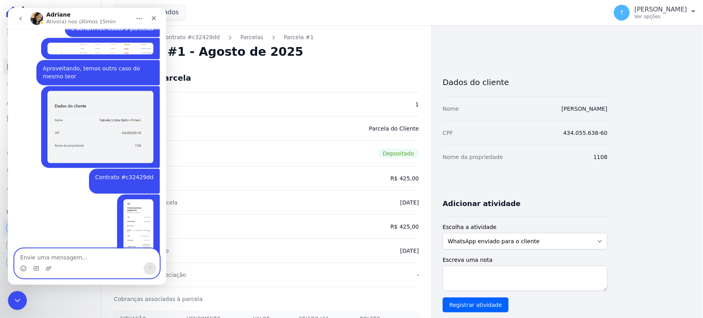
scroll to position [2089, 0]
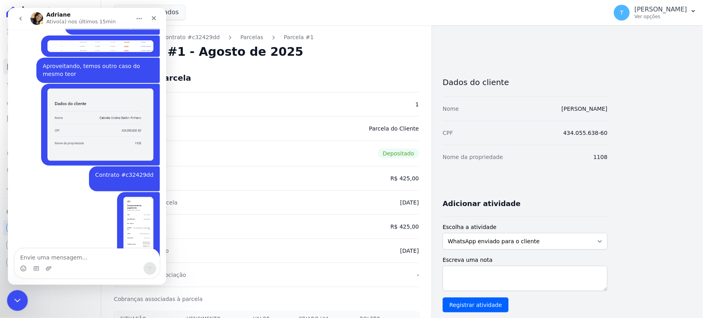
click at [8, 307] on body "Visão Geral Contratos [GEOGRAPHIC_DATA] Lotes Clientes Minha Carteira Transferê…" at bounding box center [351, 159] width 703 height 318
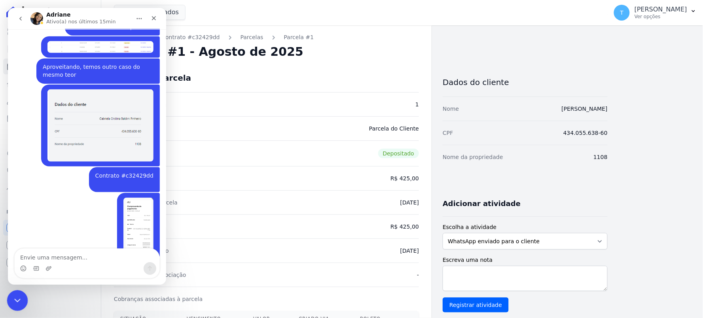
click at [17, 299] on icon "Encerramento do Messenger da Intercom" at bounding box center [15, 299] width 9 height 9
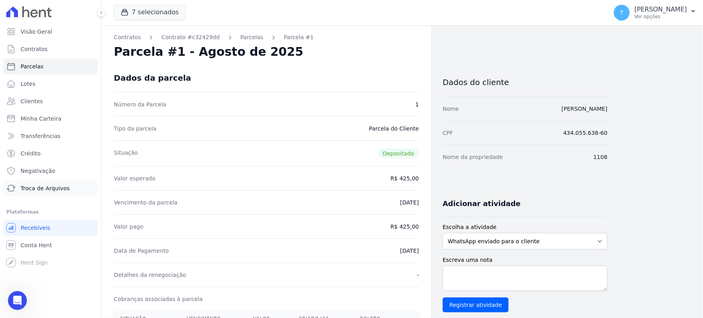
scroll to position [1109, 0]
click at [45, 186] on span "Troca de Arquivos" at bounding box center [45, 188] width 49 height 8
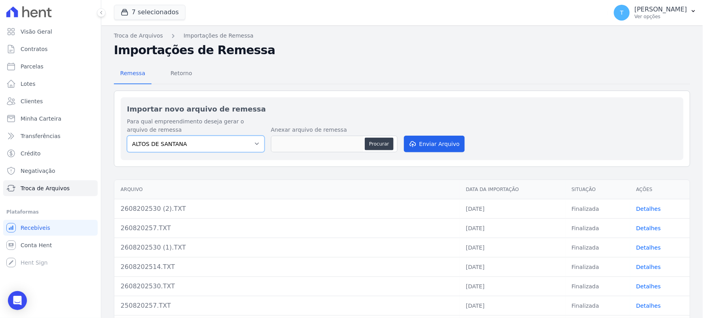
click at [189, 142] on select "ALTOS DE SANTANA Arcos Itaquera ARTE VILA MATILDE BOSQUE CLUB Inspire LINK [GEO…" at bounding box center [196, 144] width 138 height 17
select select "f2036c47-f869-4cf7-aa49-d68e524f2024"
click at [127, 136] on select "ALTOS DE SANTANA Arcos Itaquera ARTE VILA MATILDE BOSQUE CLUB Inspire LINK [GEO…" at bounding box center [196, 144] width 138 height 17
click at [373, 147] on button "Procurar" at bounding box center [379, 144] width 28 height 13
type input "260820250.TXT"
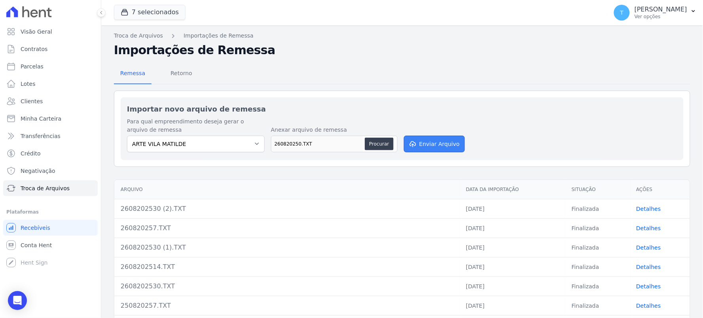
click at [439, 141] on button "Enviar Arquivo" at bounding box center [434, 144] width 61 height 17
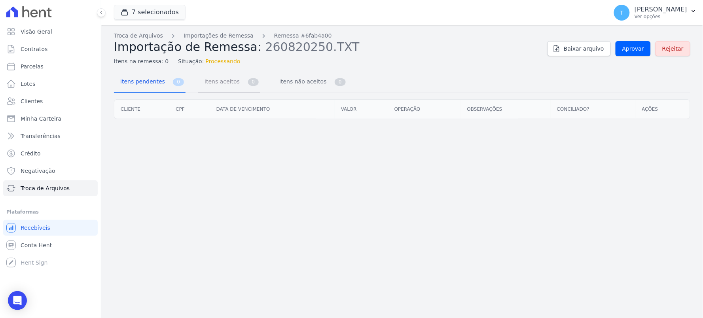
click at [210, 80] on span "Itens aceitos" at bounding box center [221, 82] width 42 height 16
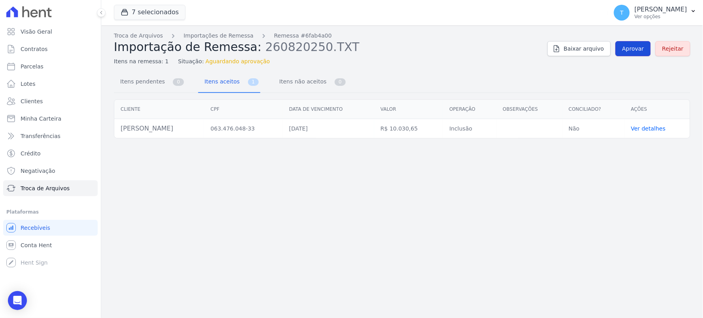
click at [638, 54] on link "Aprovar" at bounding box center [633, 48] width 35 height 15
click at [654, 129] on link "Ver detalhes" at bounding box center [648, 128] width 35 height 6
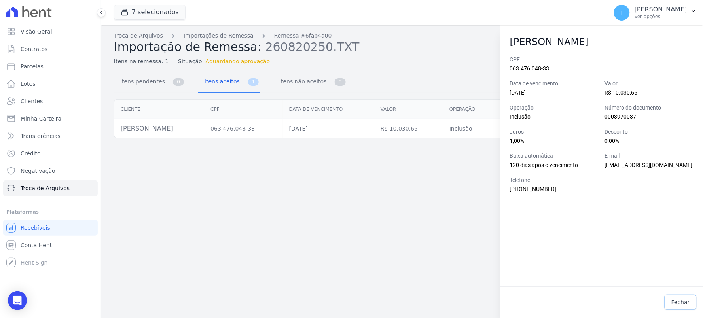
click at [687, 307] on link "Fechar" at bounding box center [681, 302] width 32 height 15
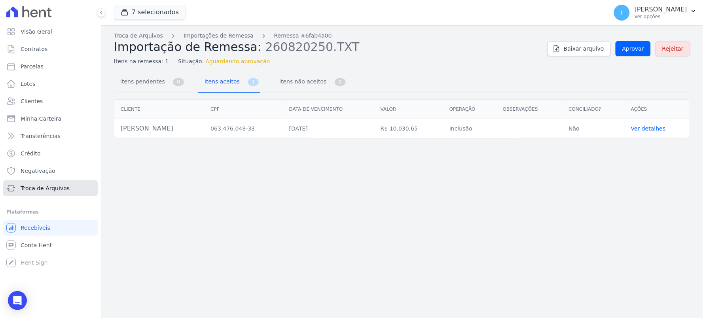
click at [33, 191] on span "Troca de Arquivos" at bounding box center [45, 188] width 49 height 8
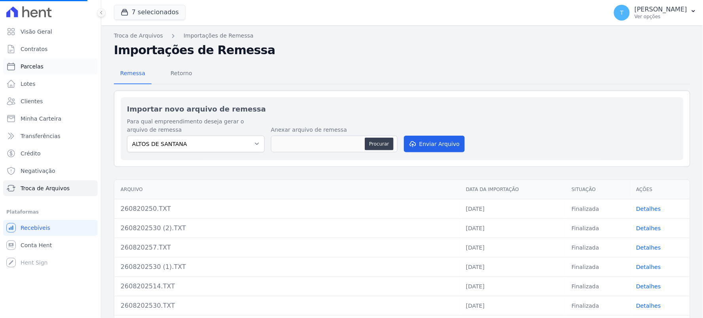
click at [41, 66] on link "Parcelas" at bounding box center [50, 67] width 95 height 16
select select
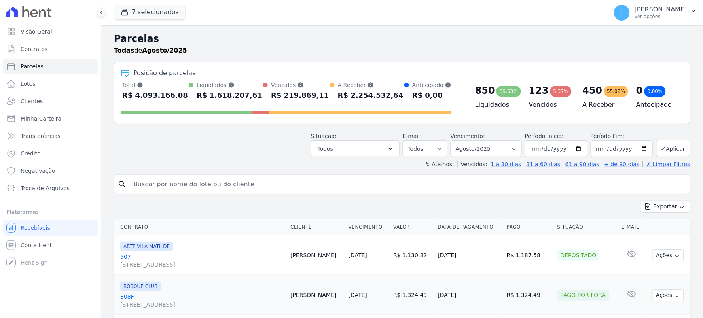
click at [216, 188] on input "search" at bounding box center [408, 184] width 558 height 16
select select
click at [217, 188] on input "search" at bounding box center [408, 184] width 558 height 16
type input "rosiene"
select select
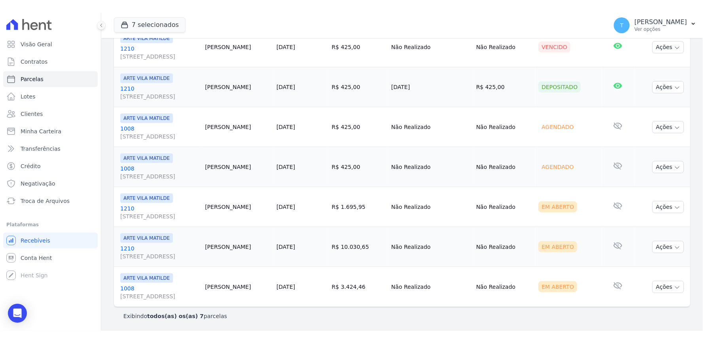
scroll to position [154, 0]
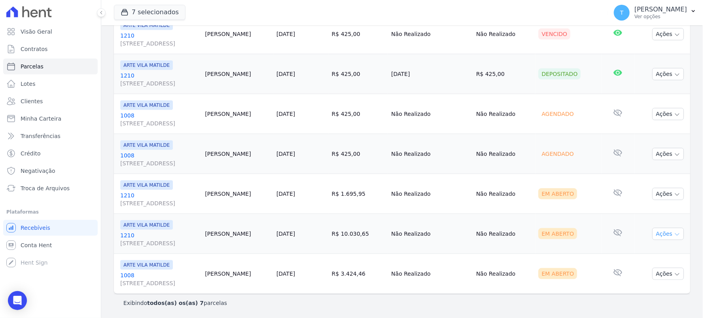
click at [660, 232] on button "Ações" at bounding box center [669, 234] width 32 height 12
click at [650, 251] on link "Ver boleto" at bounding box center [665, 252] width 76 height 15
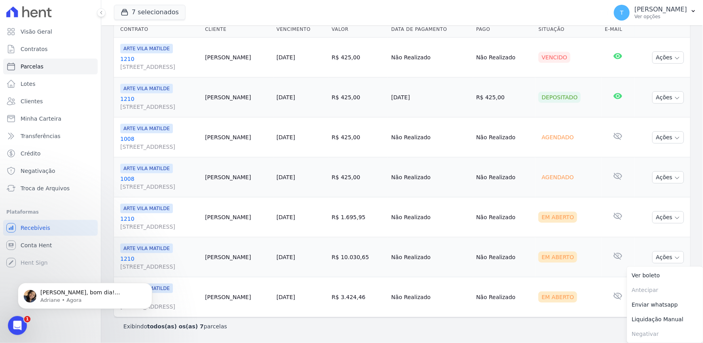
scroll to position [0, 0]
click at [17, 318] on icon "Abertura do Messenger da Intercom" at bounding box center [16, 324] width 13 height 13
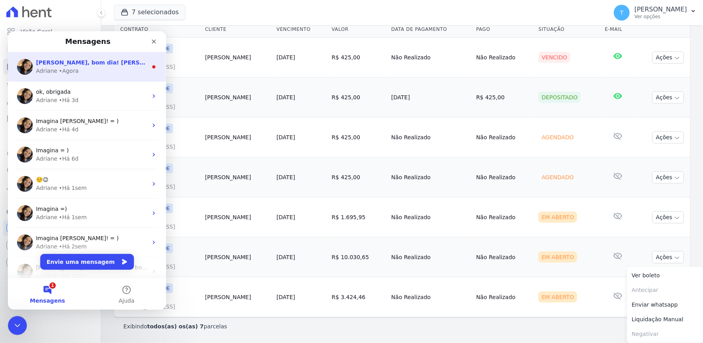
click at [68, 66] on div "• Agora" at bounding box center [69, 70] width 20 height 8
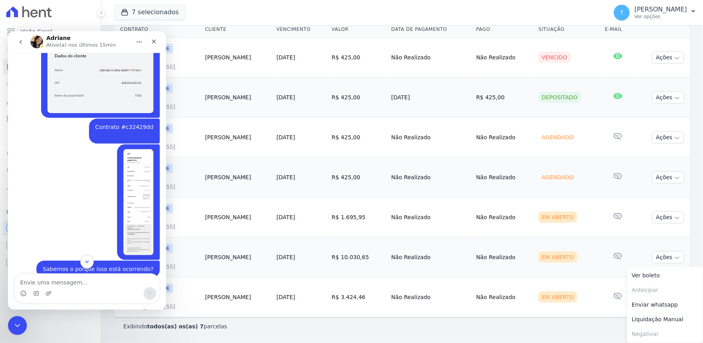
scroll to position [2167, 0]
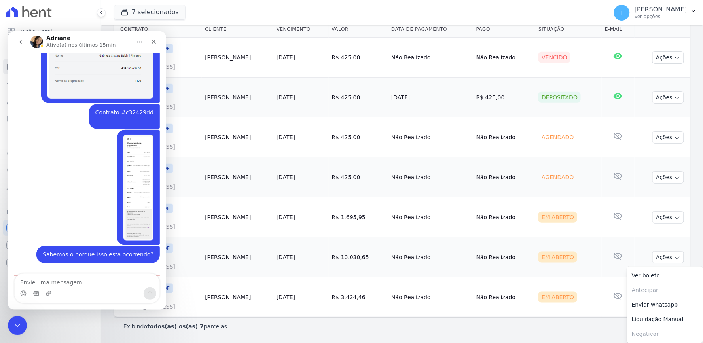
click at [88, 280] on textarea "Envie uma mensagem..." at bounding box center [86, 279] width 145 height 13
